Goal: Task Accomplishment & Management: Use online tool/utility

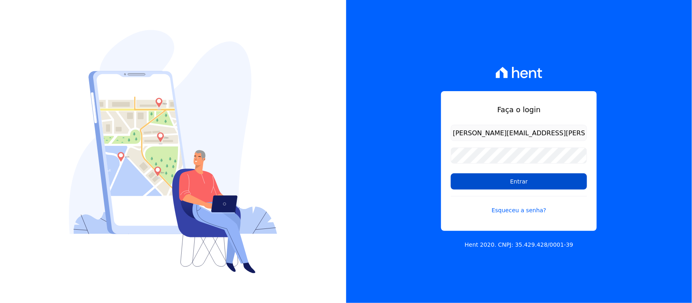
click at [500, 182] on input "Entrar" at bounding box center [519, 181] width 136 height 16
type input "nilda.moura@twtgrupo.com"
click at [498, 186] on input "Entrar" at bounding box center [519, 181] width 136 height 16
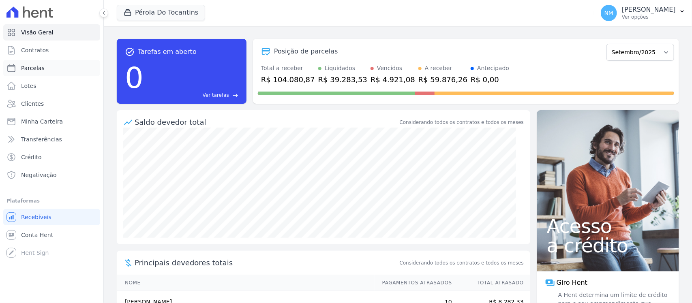
click at [64, 65] on link "Parcelas" at bounding box center [51, 68] width 97 height 16
click at [53, 63] on link "Parcelas" at bounding box center [51, 68] width 97 height 16
select select
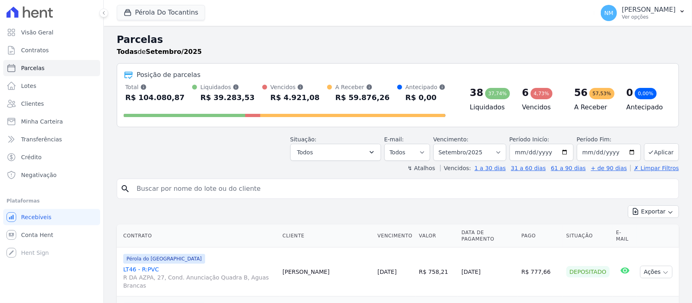
drag, startPoint x: 158, startPoint y: 194, endPoint x: 159, endPoint y: 189, distance: 4.5
click at [159, 189] on input "search" at bounding box center [403, 189] width 543 height 16
type input "edivaldo"
select select
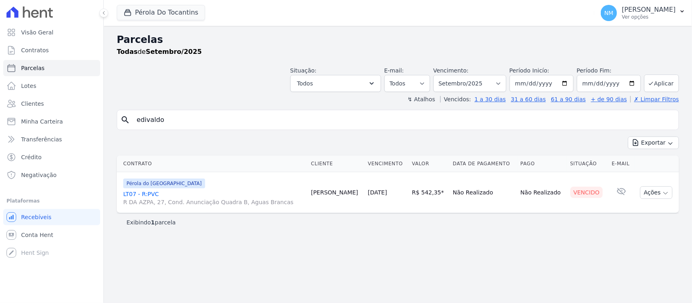
click at [153, 195] on link "LT07 - R:PVC R DA AZPA, 27, Cond. Anunciação Quadra B, Aguas Brancas" at bounding box center [213, 198] width 181 height 16
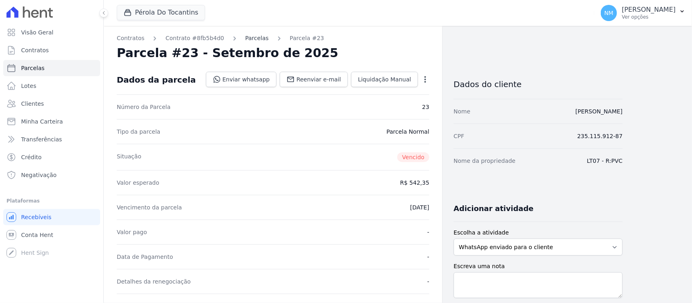
click at [245, 39] on link "Parcelas" at bounding box center [257, 38] width 24 height 9
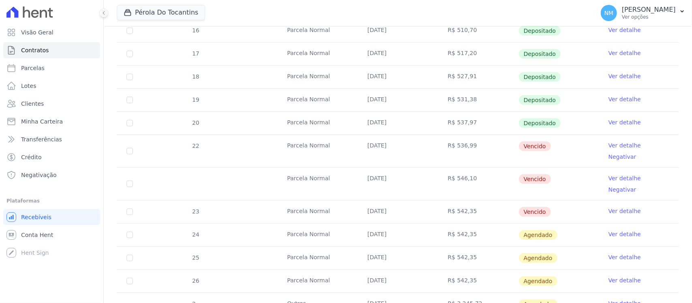
scroll to position [253, 0]
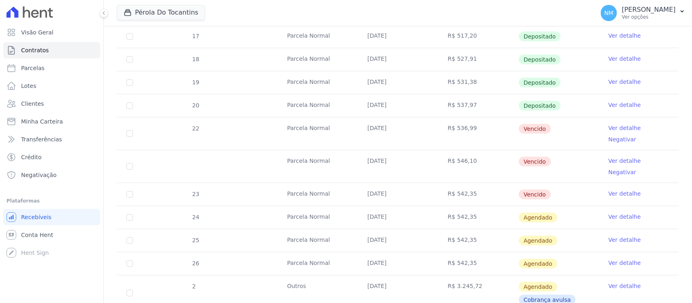
click at [553, 128] on link "Ver detalhe" at bounding box center [624, 128] width 32 height 8
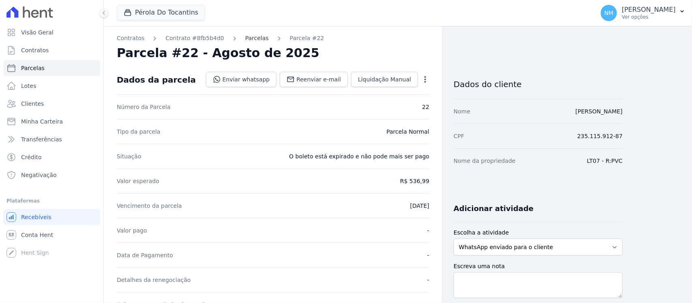
click at [250, 42] on link "Parcelas" at bounding box center [257, 38] width 24 height 9
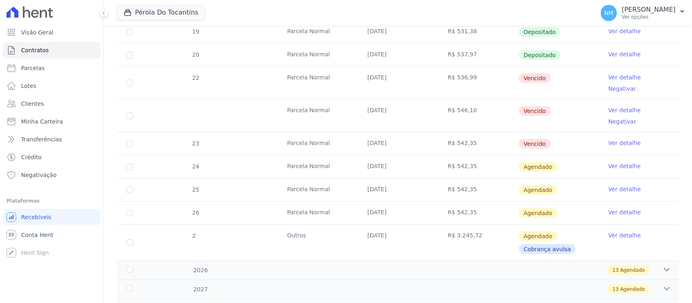
scroll to position [253, 0]
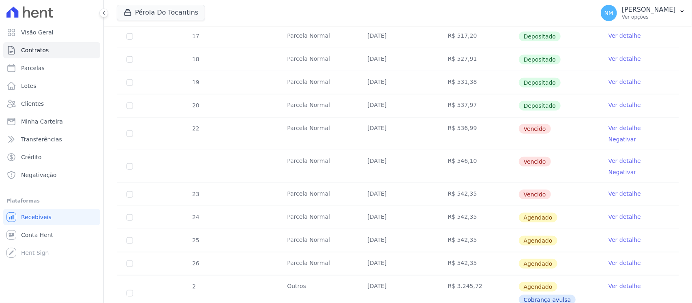
click at [553, 157] on link "Ver detalhe" at bounding box center [624, 161] width 32 height 8
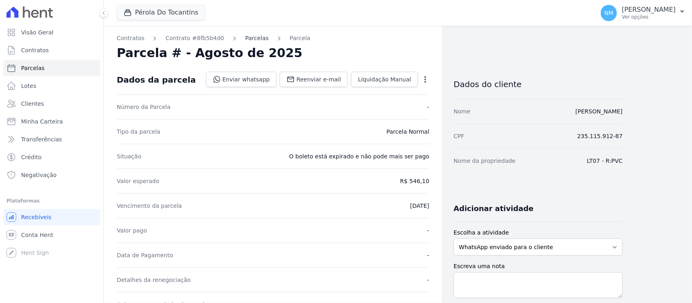
click at [248, 37] on link "Parcelas" at bounding box center [257, 38] width 24 height 9
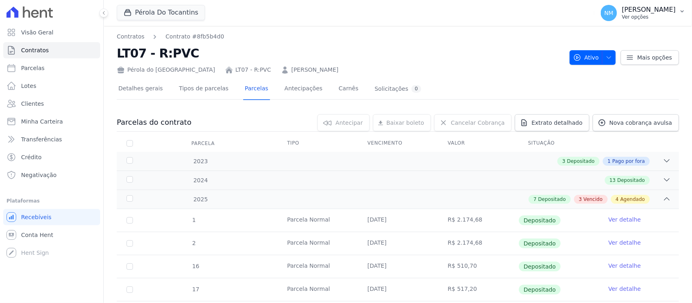
click at [553, 11] on button "NM Nilda Moura Ver opções" at bounding box center [643, 13] width 98 height 23
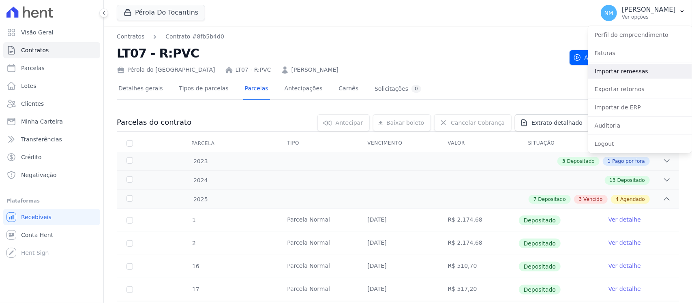
drag, startPoint x: 625, startPoint y: 74, endPoint x: 620, endPoint y: 74, distance: 4.9
click at [553, 74] on link "Importar remessas" at bounding box center [640, 71] width 104 height 15
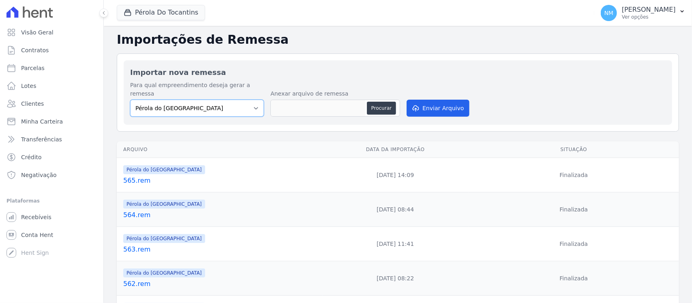
click at [252, 100] on select "Pérola do Tocantins SPE Montenegro" at bounding box center [197, 108] width 134 height 17
drag, startPoint x: 252, startPoint y: 99, endPoint x: 276, endPoint y: 96, distance: 24.1
click at [252, 100] on select "Pérola do Tocantins SPE Montenegro" at bounding box center [197, 108] width 134 height 17
click at [371, 102] on button "Procurar" at bounding box center [381, 108] width 29 height 13
type input "566.rem"
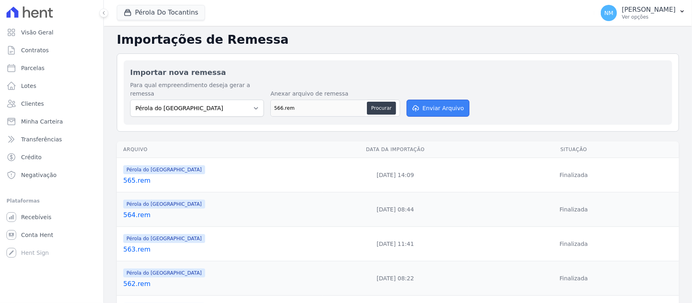
click at [449, 100] on button "Enviar Arquivo" at bounding box center [437, 108] width 62 height 17
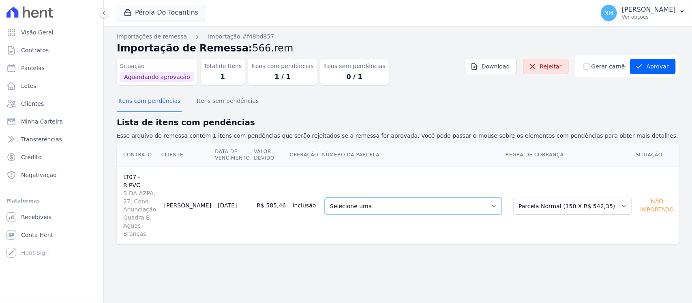
click at [502, 198] on select "Selecione uma - 13/08/2025 - R$ 546,10 - Vencido (Cobrança Expirada) 22 - 20/08…" at bounding box center [413, 206] width 177 height 17
drag, startPoint x: 417, startPoint y: 274, endPoint x: 523, endPoint y: 214, distance: 121.9
click at [421, 242] on div "Importações de remessa Importação #f48bd857 Importação de Remessa: 566.rem Situ…" at bounding box center [398, 164] width 588 height 277
click at [553, 198] on select "Selecione uma Nova Parcela Avulsa Parcela Avulsa Existente Sinal (1 X R$ 1.500,…" at bounding box center [572, 206] width 119 height 17
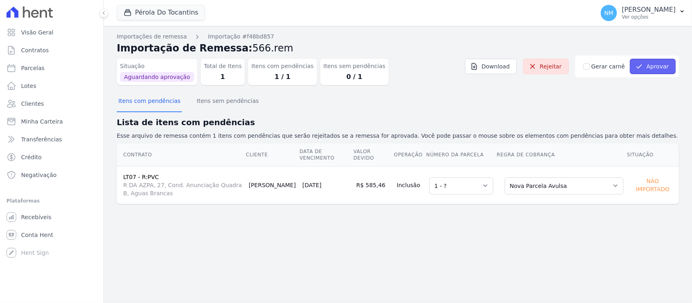
click at [553, 65] on button "Aprovar" at bounding box center [653, 66] width 46 height 15
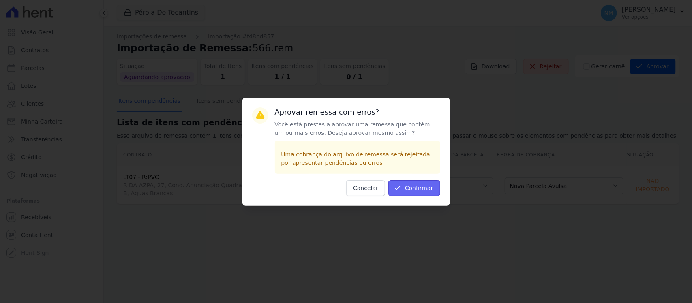
click at [433, 192] on button "Confirmar" at bounding box center [414, 188] width 52 height 16
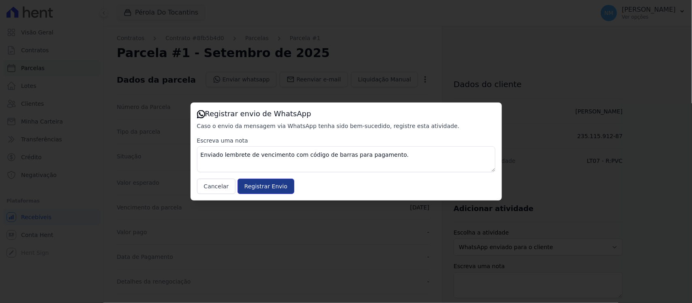
click at [281, 186] on input "Registrar Envio" at bounding box center [265, 186] width 57 height 15
